Goal: Task Accomplishment & Management: Manage account settings

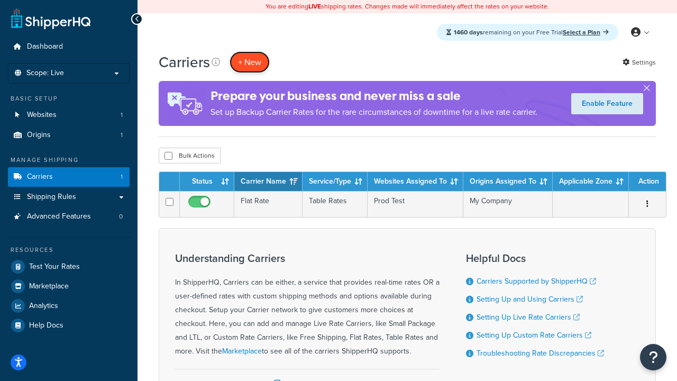
click at [250, 62] on button "+ New" at bounding box center [249, 62] width 40 height 22
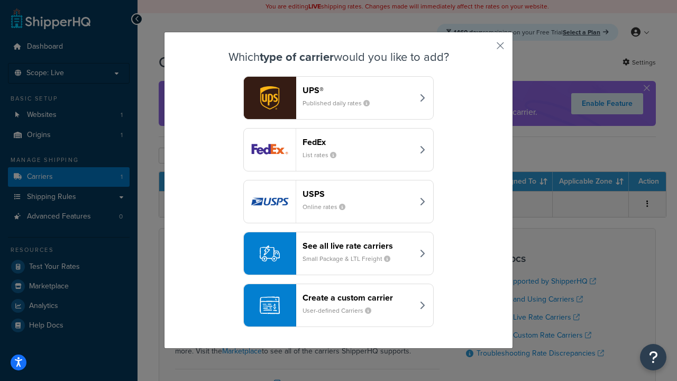
click at [357, 142] on header "FedEx" at bounding box center [357, 142] width 111 height 10
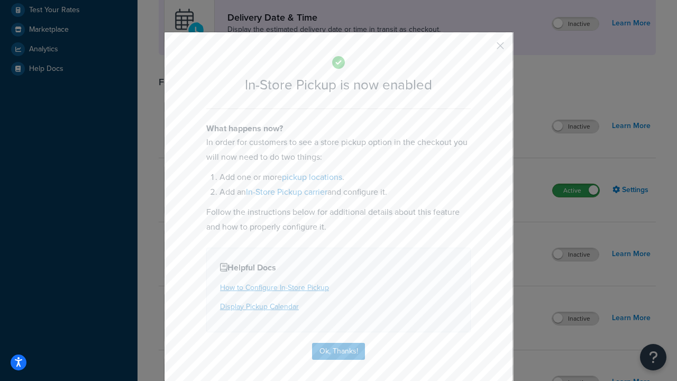
scroll to position [297, 0]
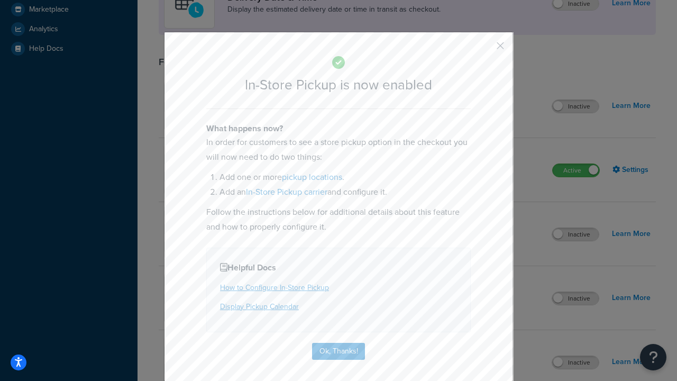
click at [484, 49] on button "button" at bounding box center [484, 49] width 3 height 3
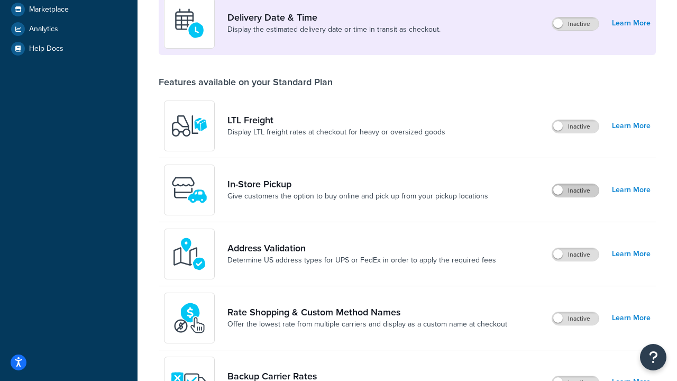
scroll to position [256, 0]
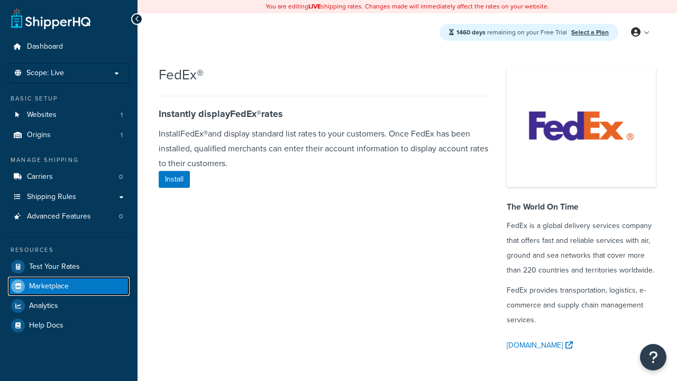
click at [49, 286] on span "Marketplace" at bounding box center [49, 286] width 40 height 9
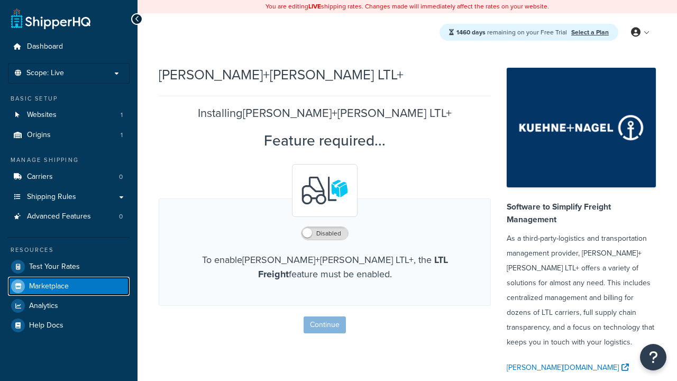
click at [49, 286] on span "Marketplace" at bounding box center [49, 286] width 40 height 9
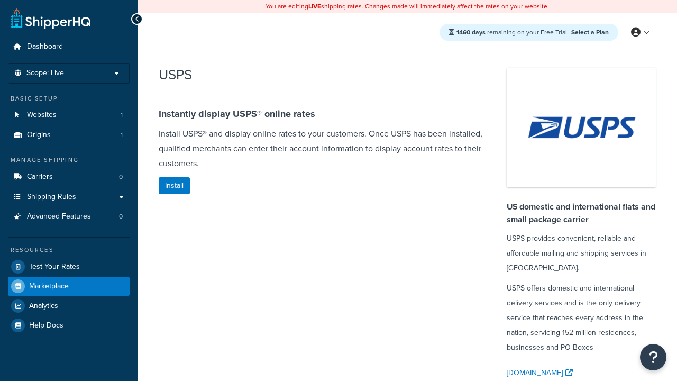
click at [49, 286] on span "Marketplace" at bounding box center [49, 286] width 40 height 9
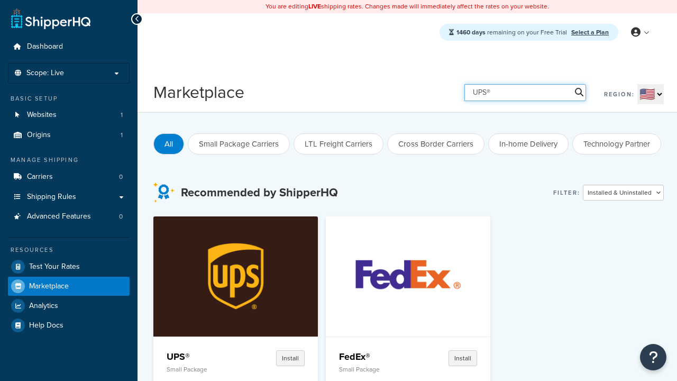
type input "UPS®"
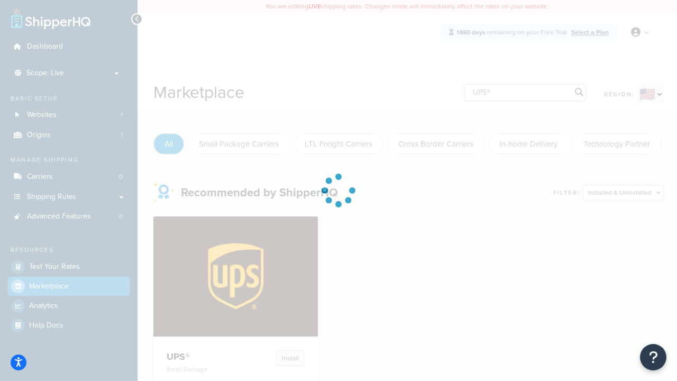
click at [201, 350] on h4 "UPS®" at bounding box center [202, 356] width 70 height 13
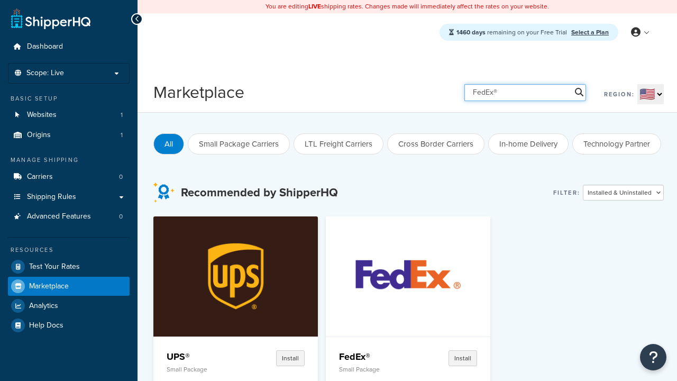
type input "FedEx®"
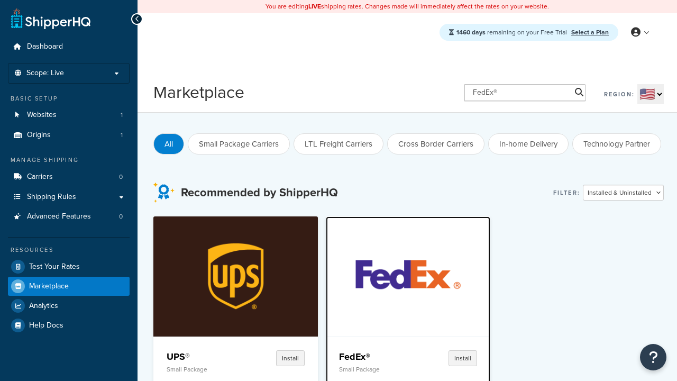
click at [339, 356] on h4 "FedEx®" at bounding box center [374, 356] width 70 height 13
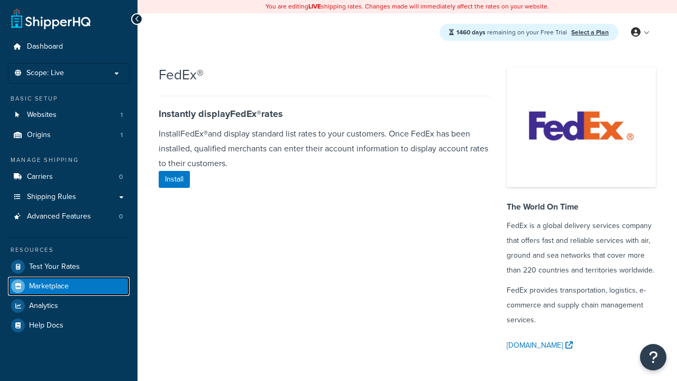
click at [49, 286] on span "Marketplace" at bounding box center [49, 286] width 40 height 9
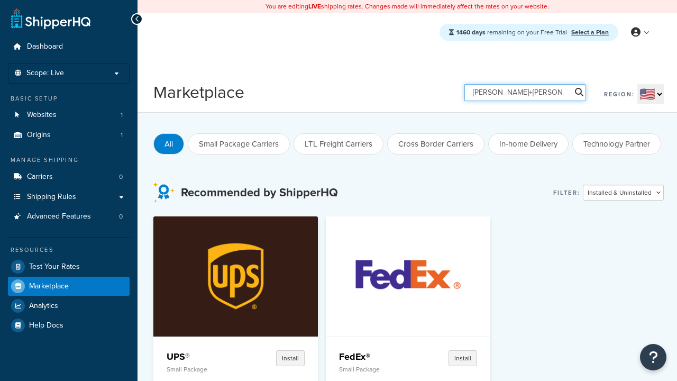
type input "[PERSON_NAME]+[PERSON_NAME] LTL+"
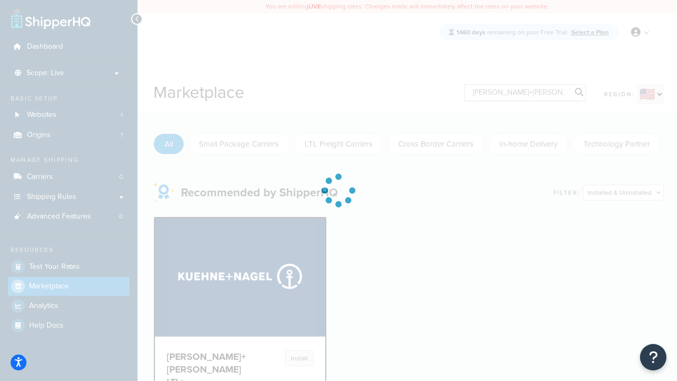
click at [201, 350] on h4 "[PERSON_NAME]+[PERSON_NAME] LTL+" at bounding box center [206, 369] width 79 height 38
